Goal: Transaction & Acquisition: Download file/media

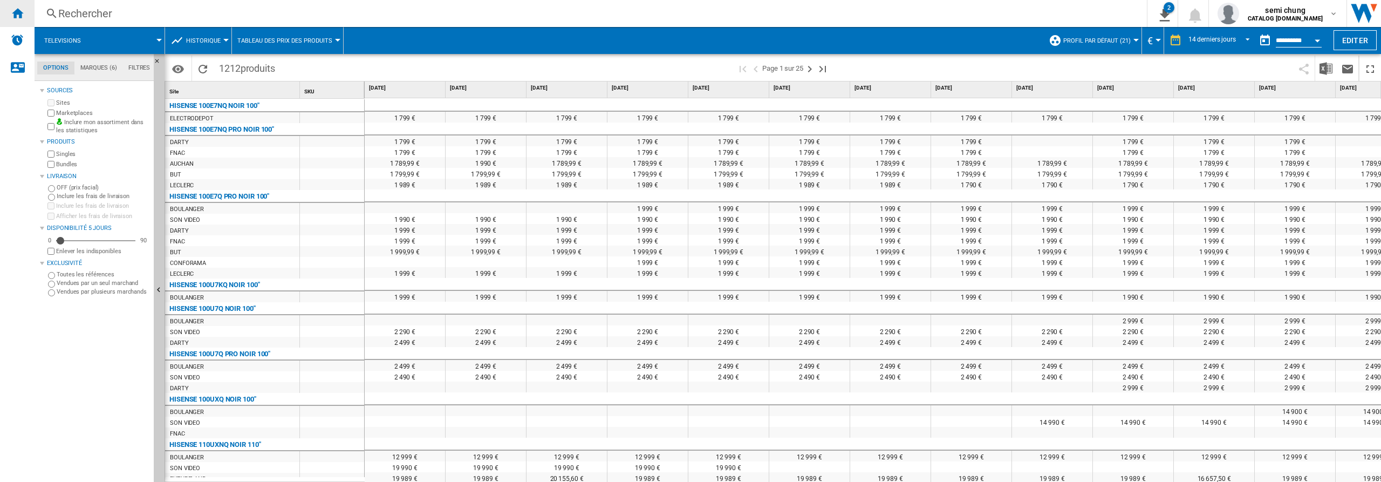
click at [17, 11] on ng-md-icon "Accueil" at bounding box center [17, 12] width 13 height 13
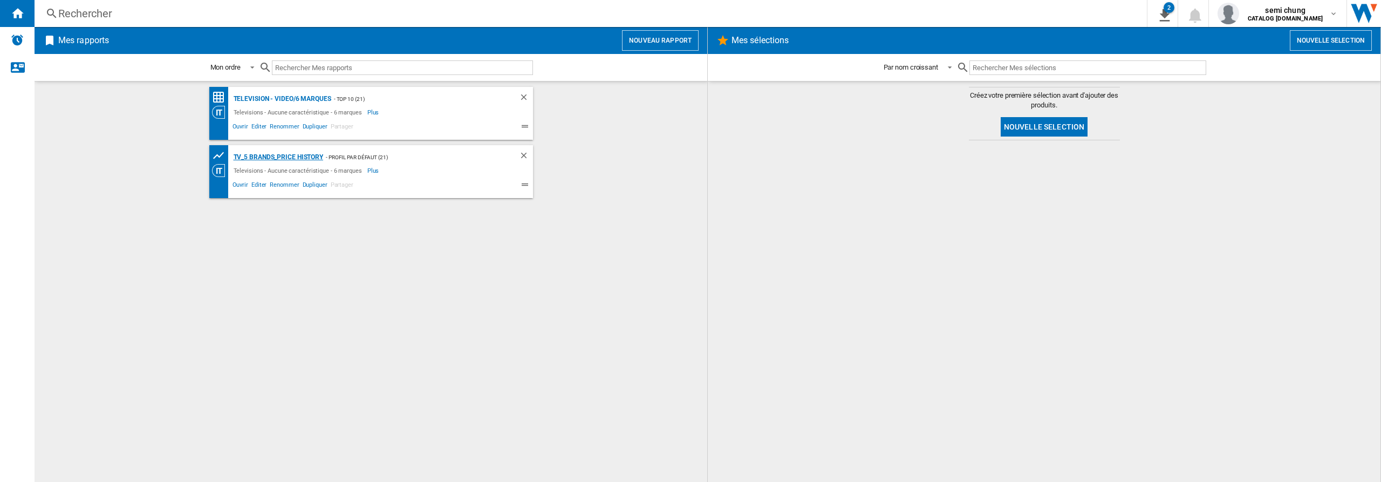
drag, startPoint x: 281, startPoint y: 157, endPoint x: 623, endPoint y: 199, distance: 345.1
click at [281, 157] on div "TV_5 Brands_Price History" at bounding box center [277, 156] width 93 height 13
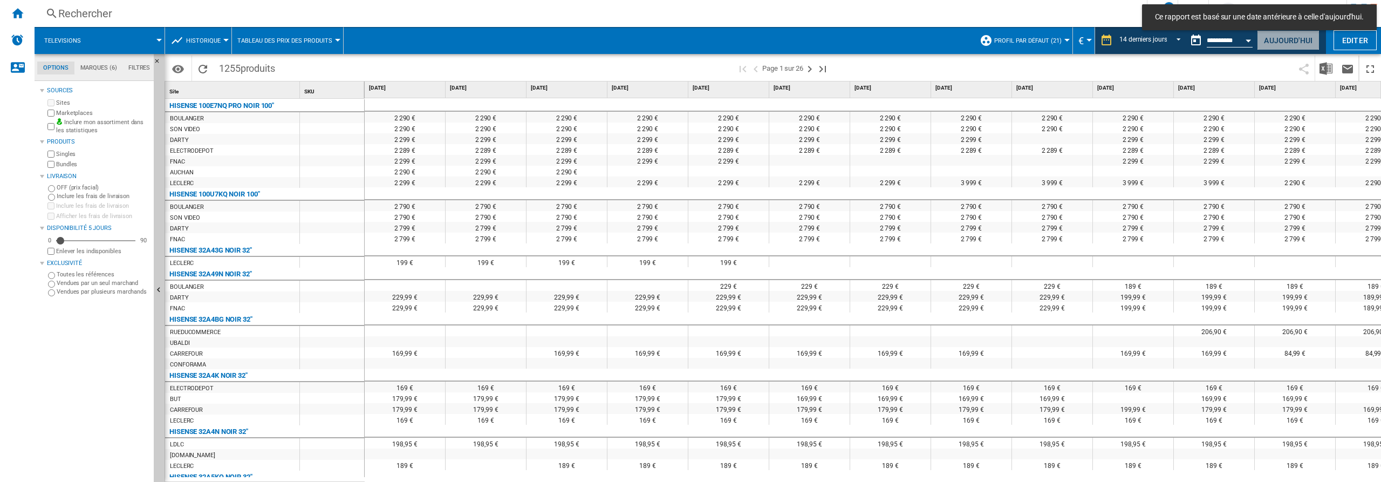
click at [1280, 40] on button "Aujourd'hui" at bounding box center [1288, 40] width 63 height 20
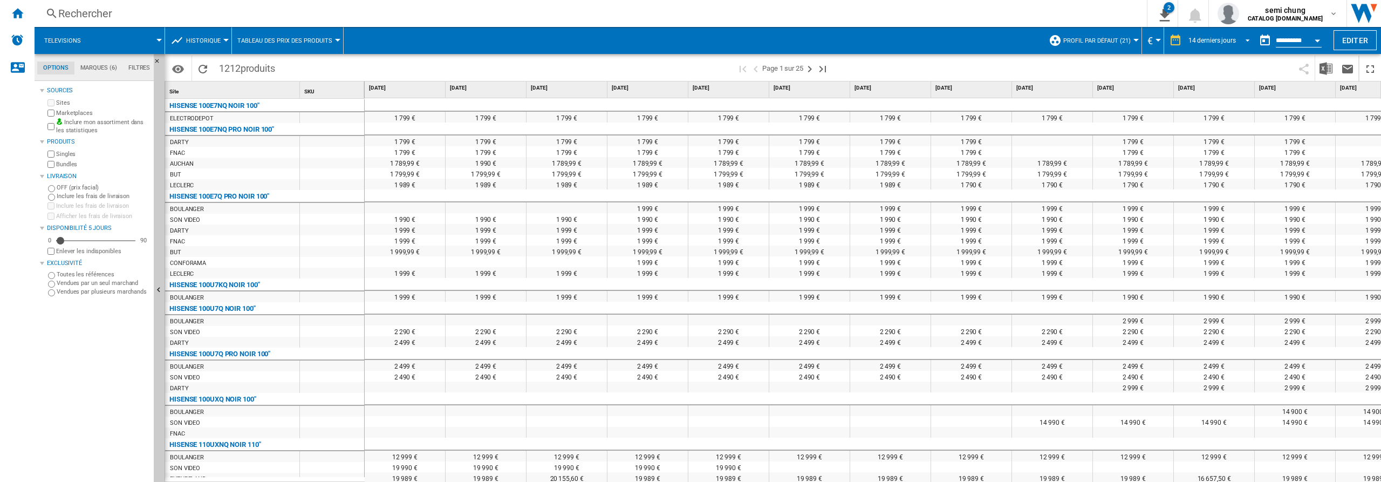
click at [1245, 40] on span "REPORTS.WIZARD.STEPS.REPORT.STEPS.REPORT_OPTIONS.PERIOD: 14 derniers jours" at bounding box center [1244, 40] width 13 height 10
click at [1203, 103] on div "4 dernières semaines" at bounding box center [1216, 105] width 60 height 9
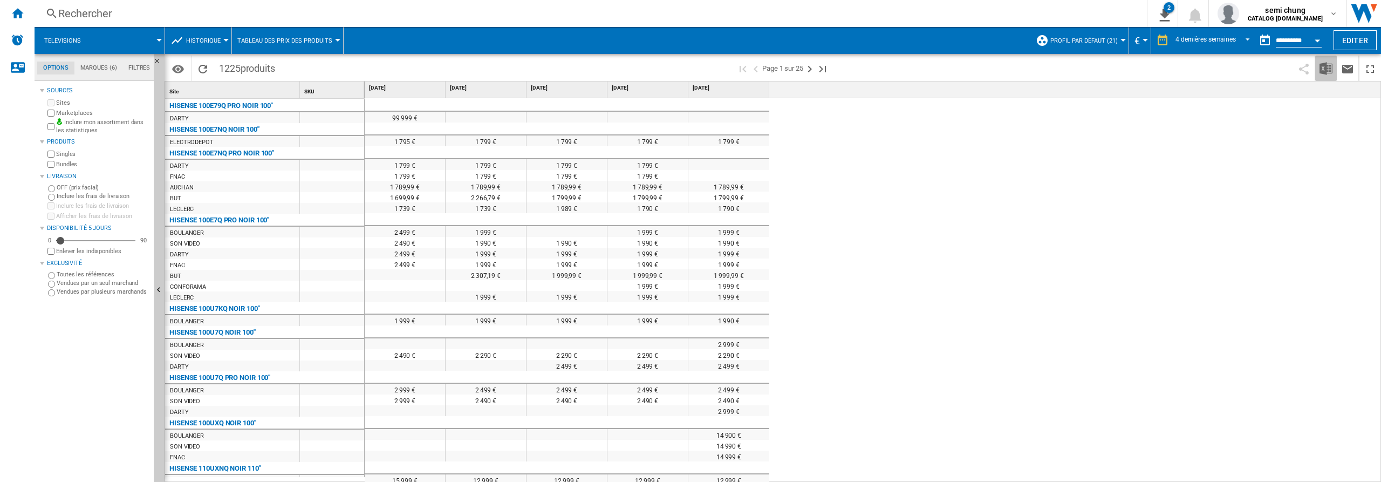
click at [1324, 67] on img "Télécharger au format Excel" at bounding box center [1325, 68] width 13 height 13
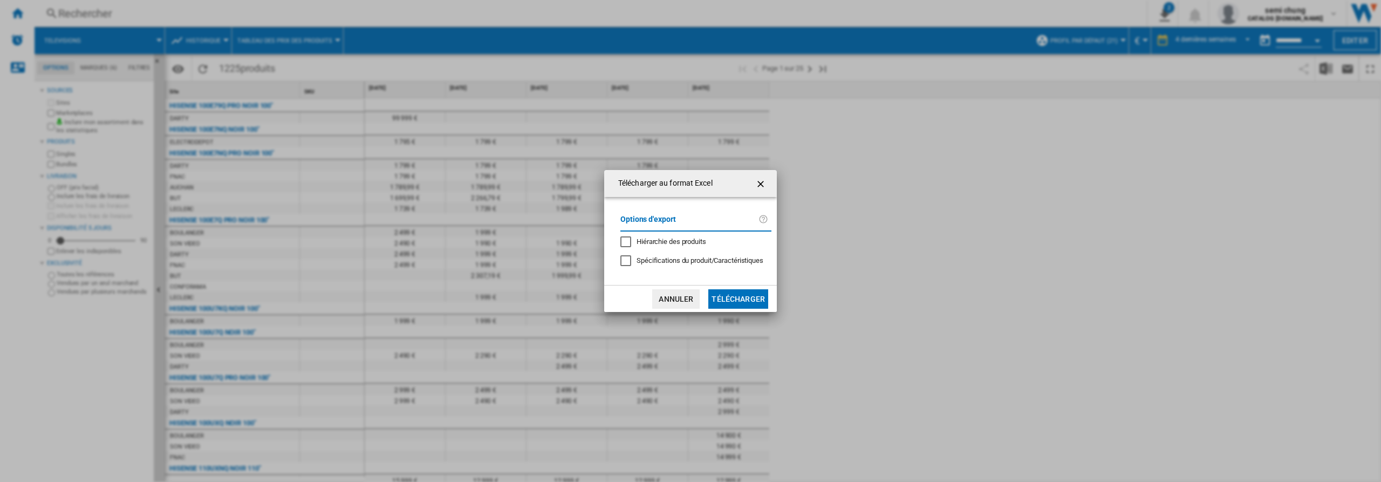
click at [730, 298] on button "Télécharger" at bounding box center [738, 298] width 60 height 19
